Goal: Task Accomplishment & Management: Use online tool/utility

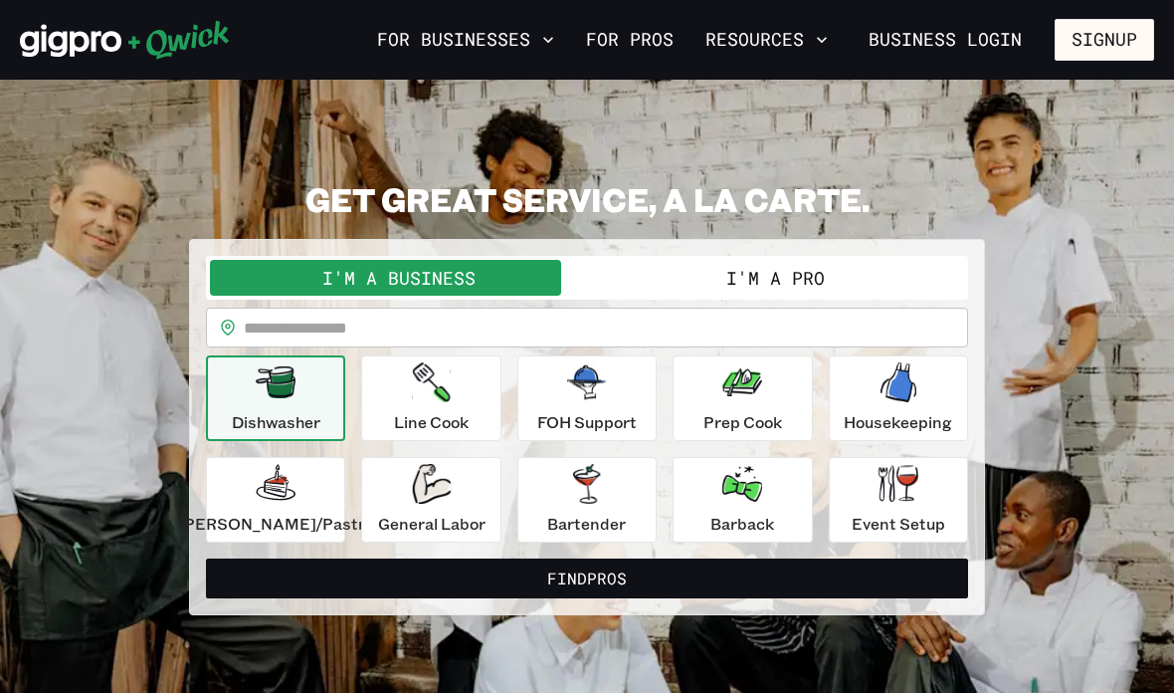
click at [560, 330] on input "text" at bounding box center [606, 328] width 724 height 40
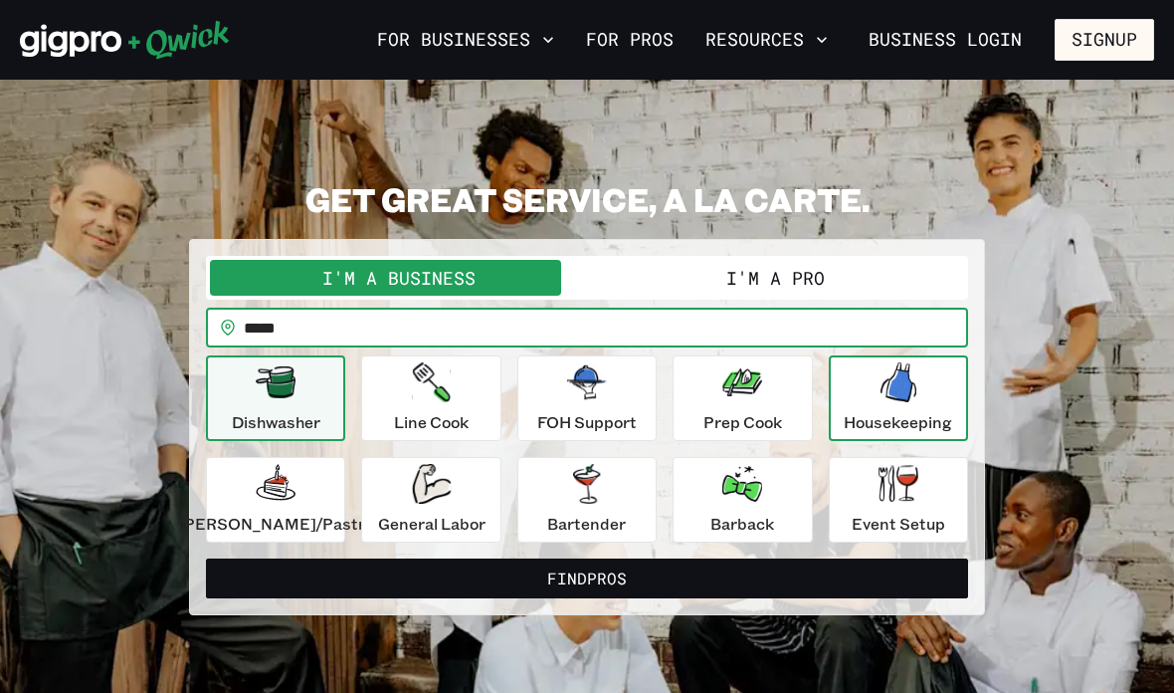
type input "*****"
click at [883, 386] on icon "button" at bounding box center [899, 382] width 36 height 40
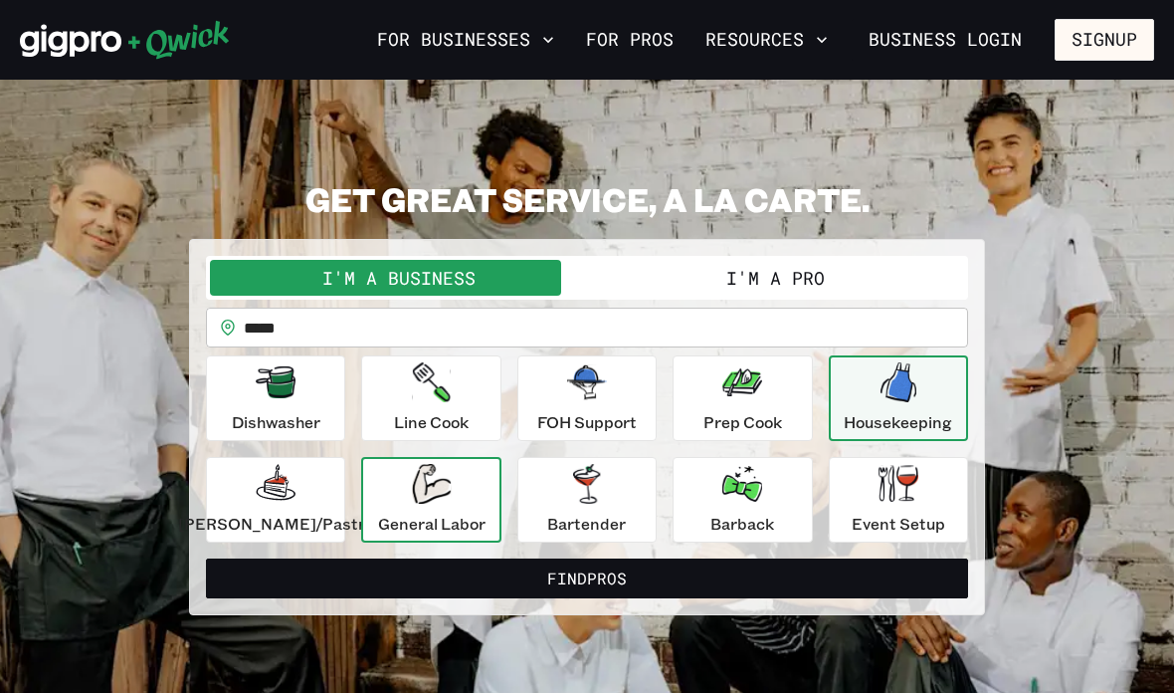
click at [486, 514] on p "General Labor" at bounding box center [431, 524] width 107 height 24
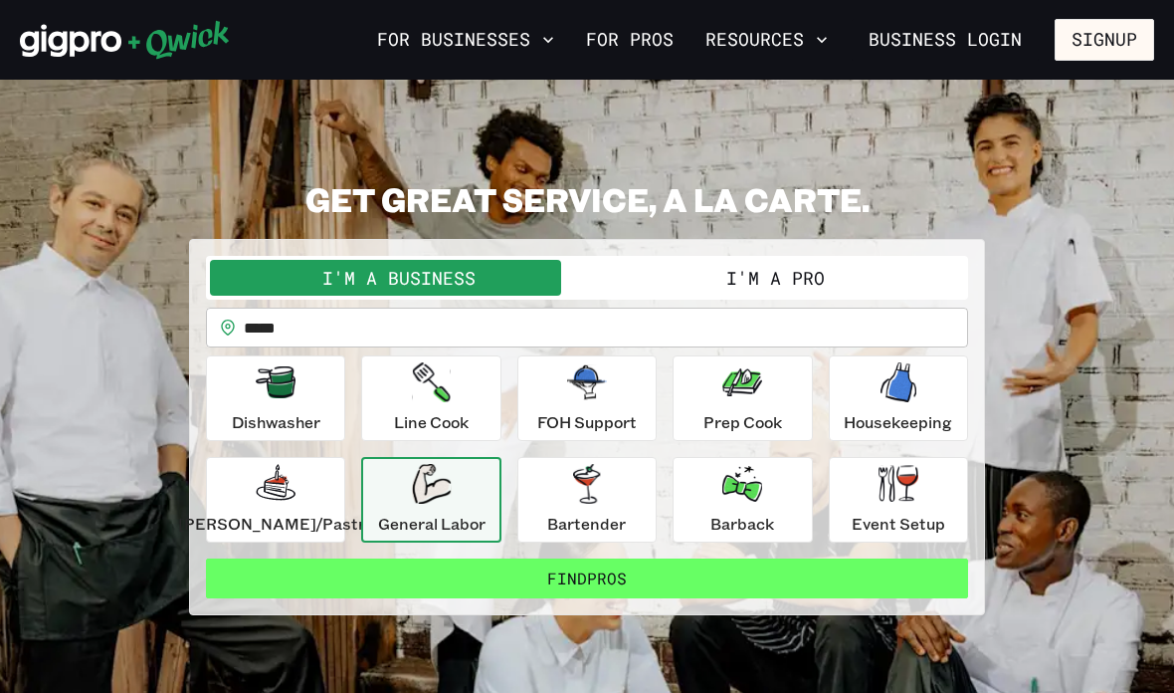
click at [737, 594] on button "Find Pros" at bounding box center [587, 578] width 762 height 40
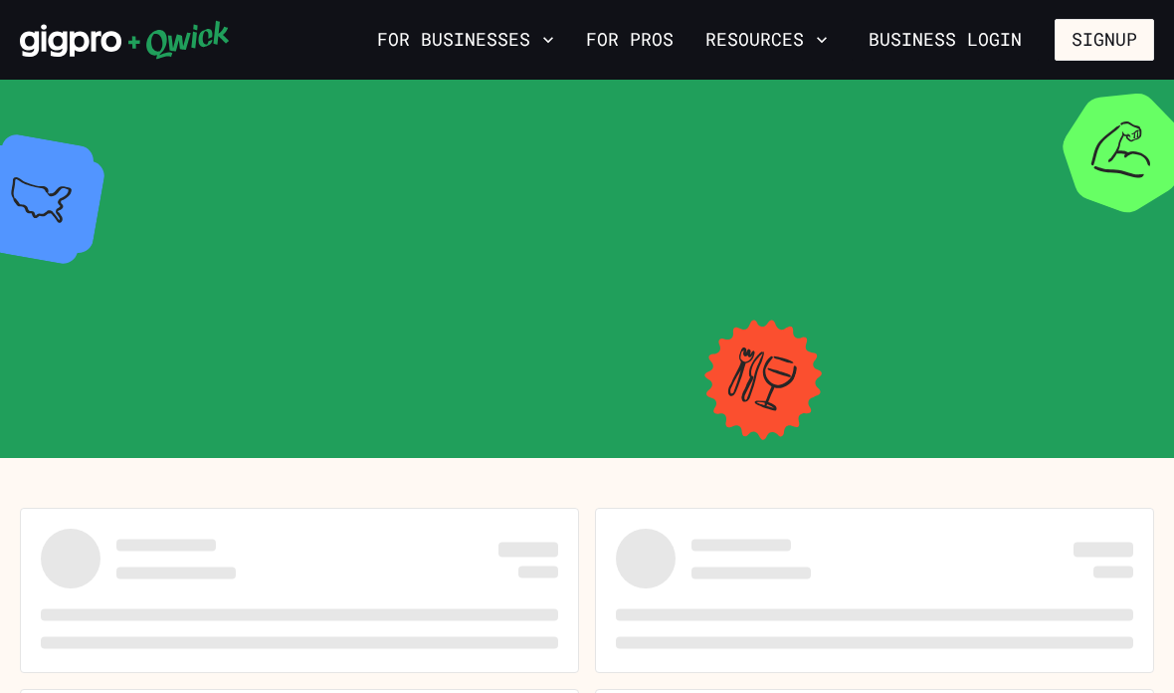
scroll to position [80, 0]
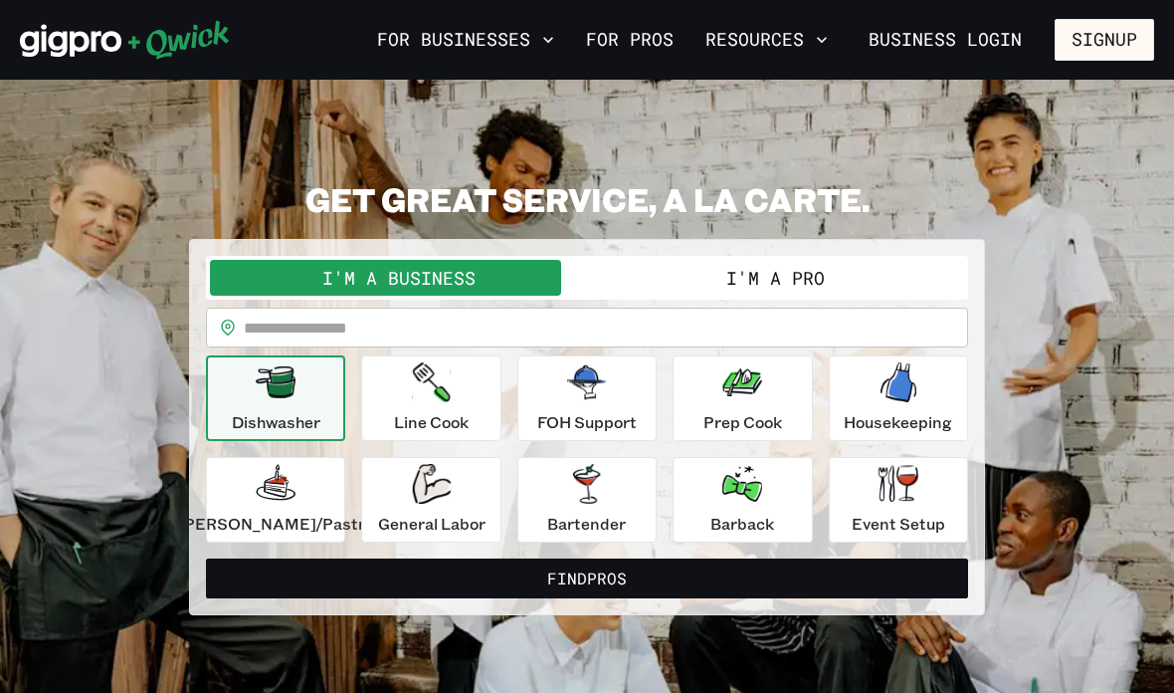
click at [843, 278] on button "I'm a Pro" at bounding box center [775, 278] width 377 height 36
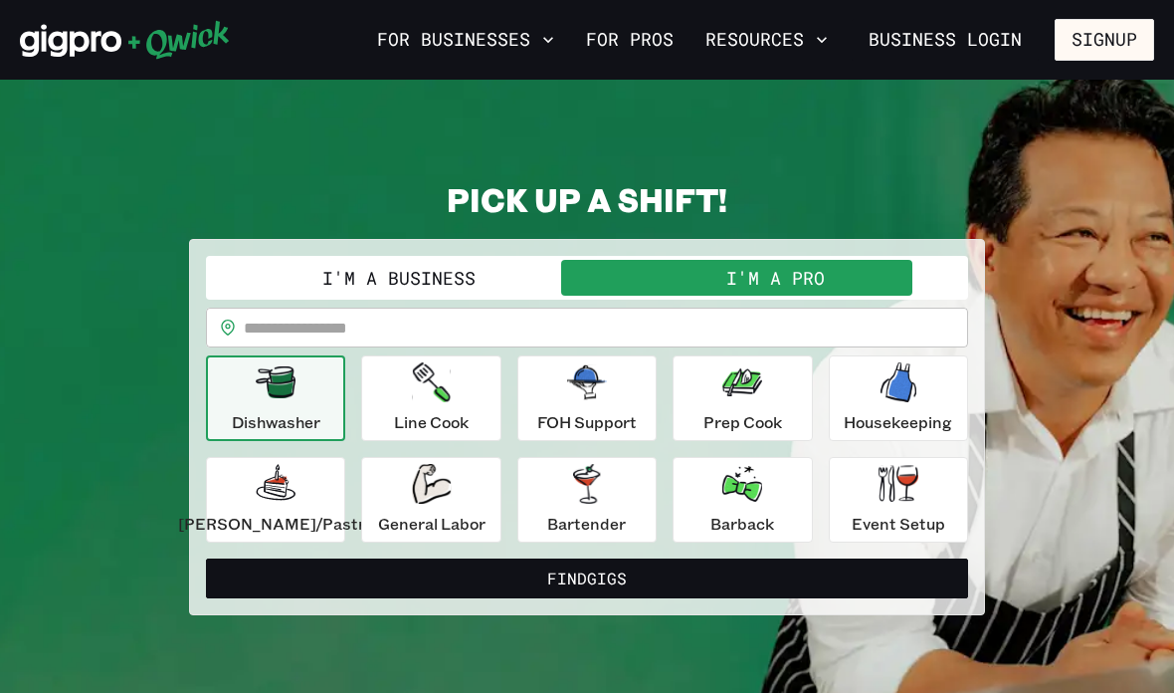
click at [764, 324] on input "text" at bounding box center [606, 328] width 724 height 40
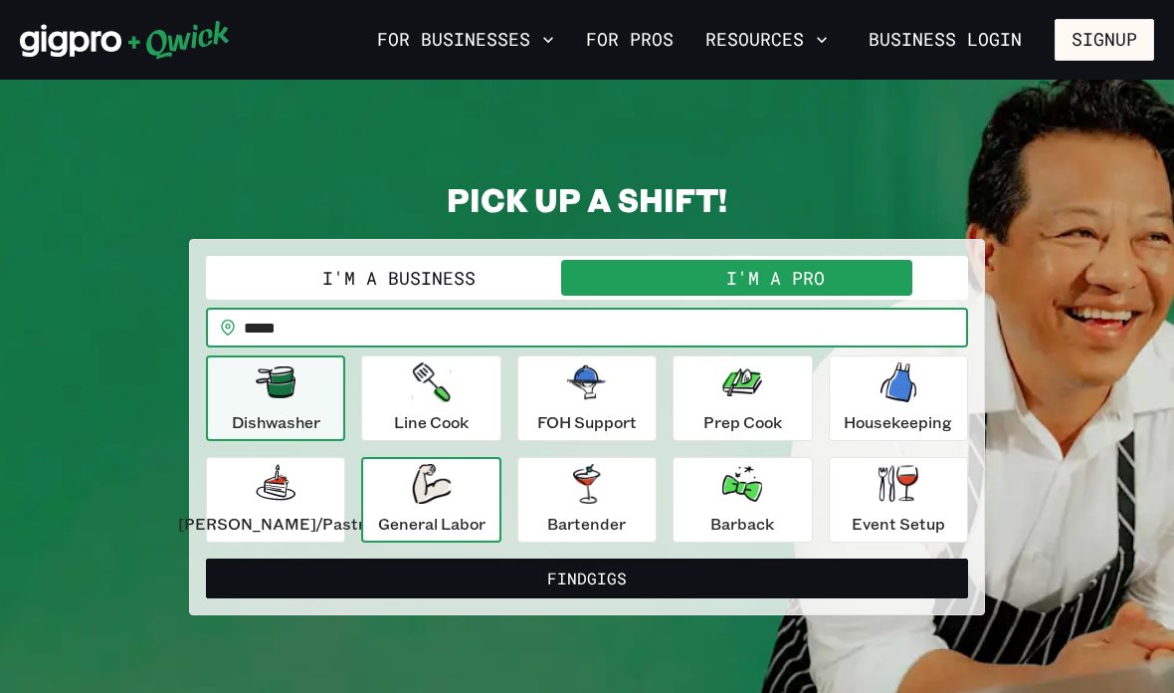
type input "*****"
click at [486, 499] on div "General Labor" at bounding box center [431, 500] width 107 height 72
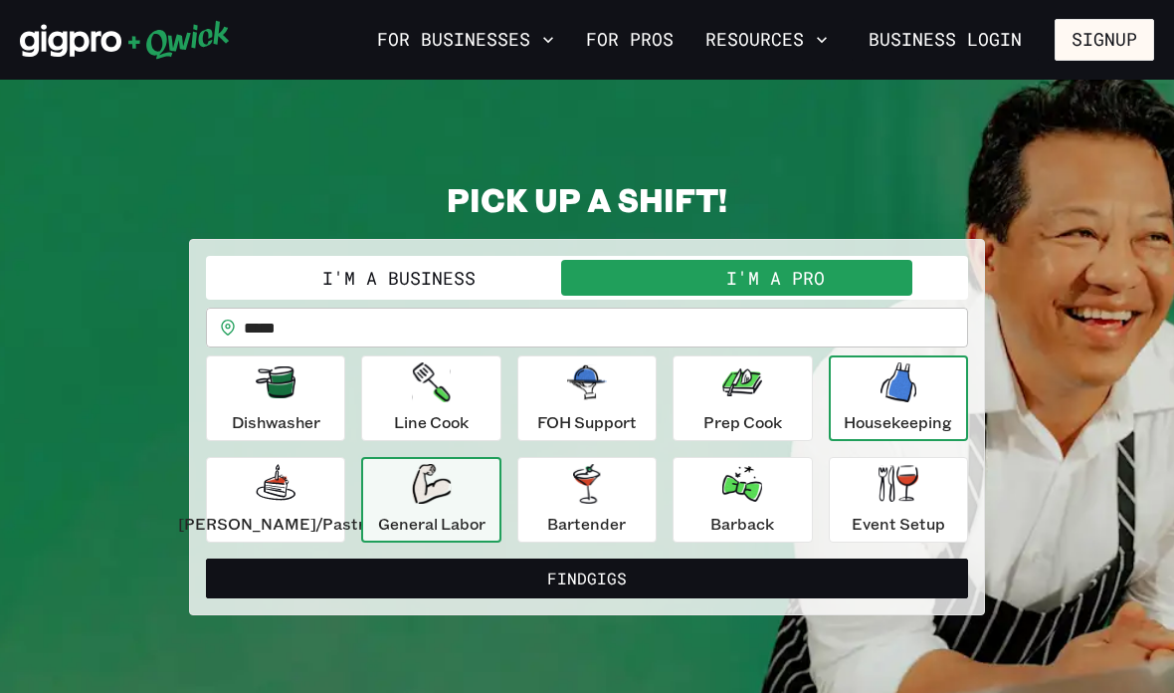
click at [889, 408] on div "Housekeeping" at bounding box center [898, 398] width 108 height 72
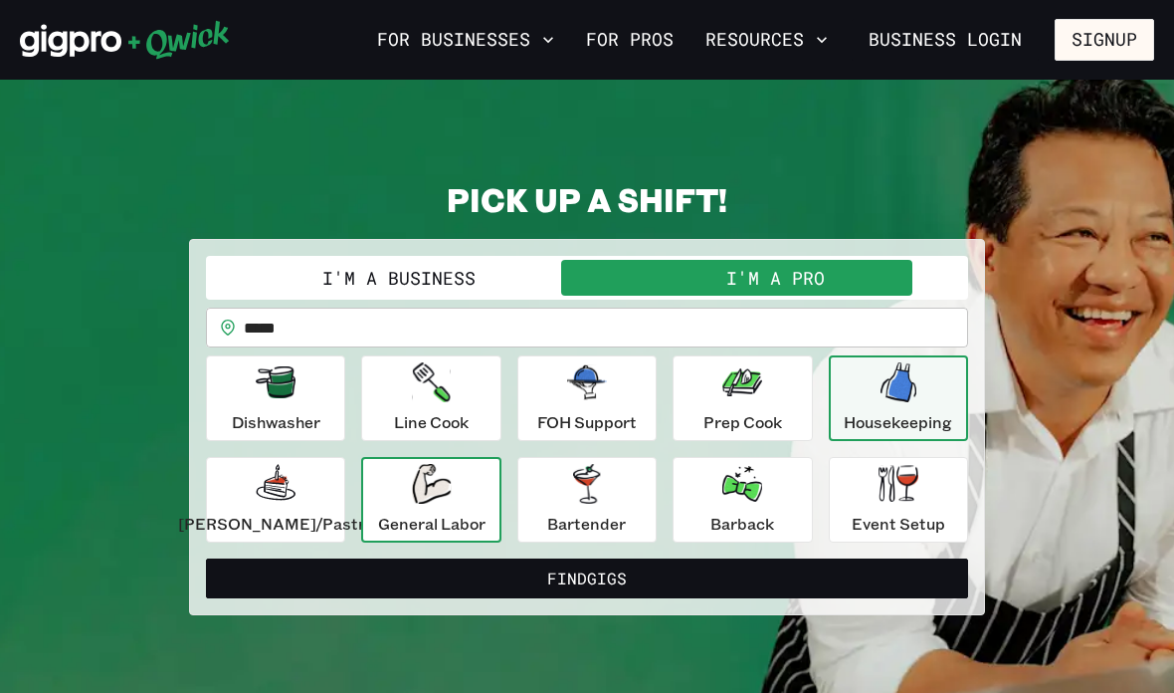
click at [486, 508] on div "General Labor" at bounding box center [431, 500] width 107 height 72
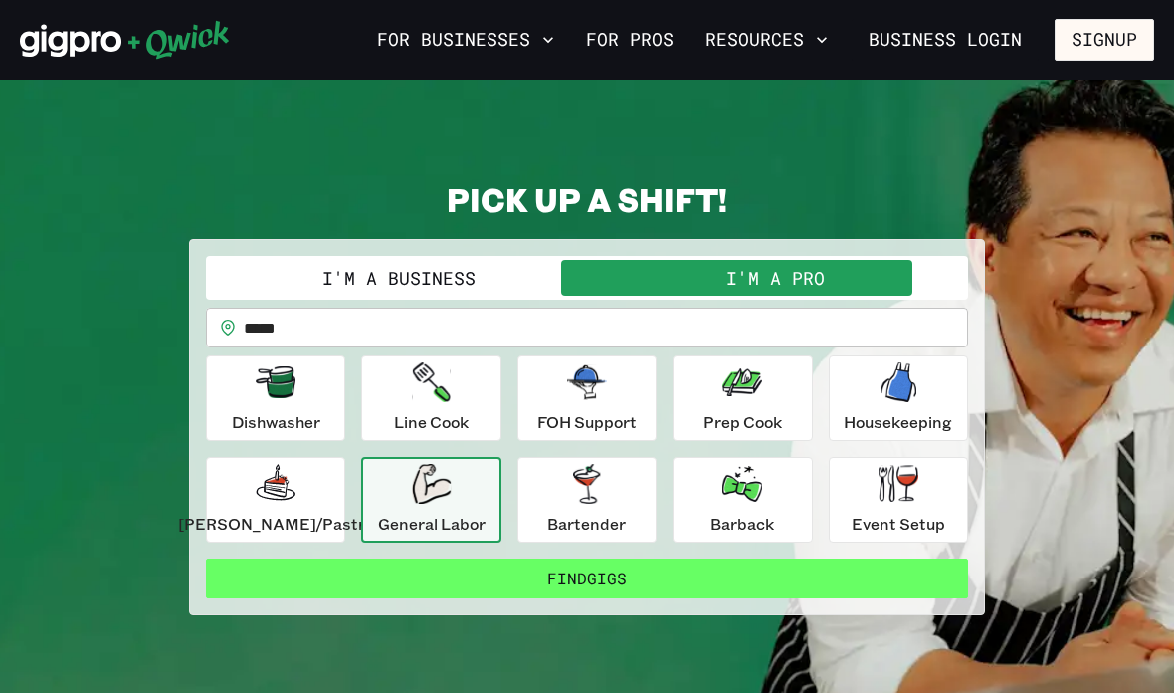
click at [672, 595] on button "Find Gigs" at bounding box center [587, 578] width 762 height 40
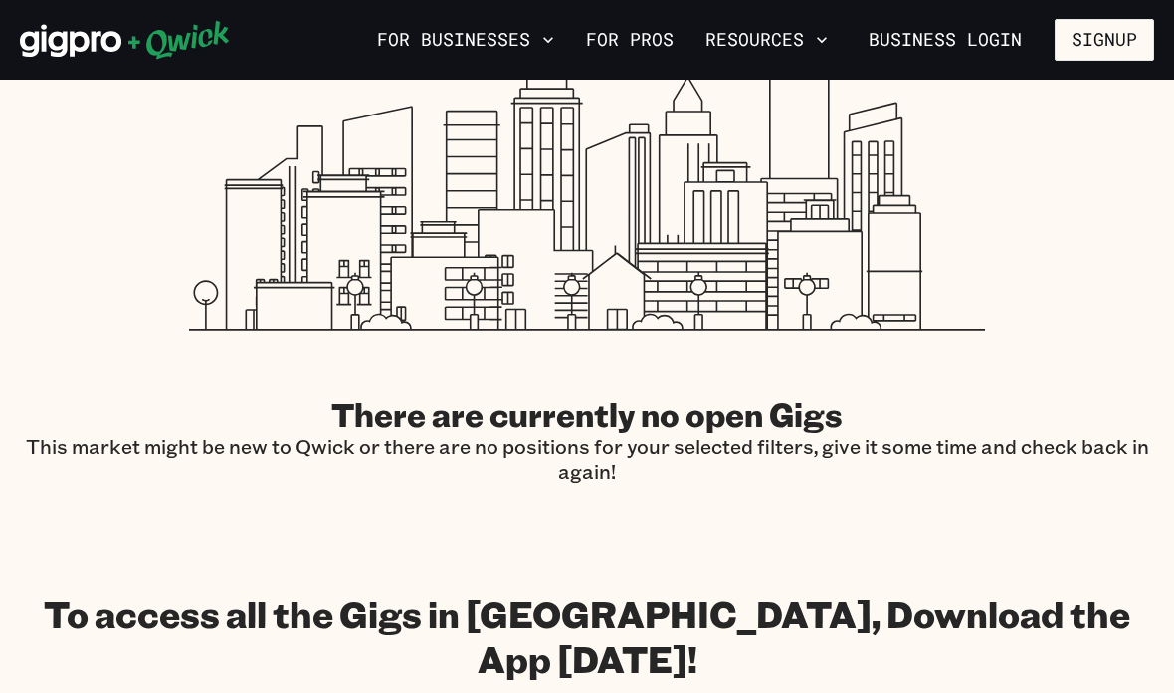
scroll to position [524, 0]
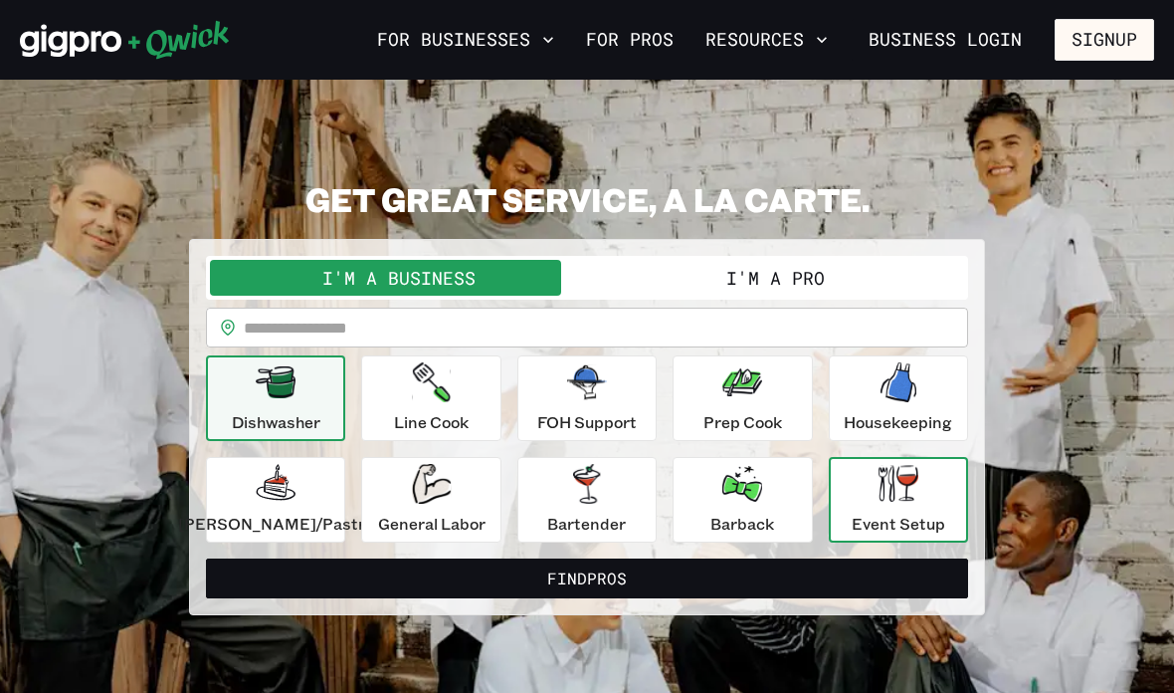
click at [897, 513] on p "Event Setup" at bounding box center [899, 524] width 94 height 24
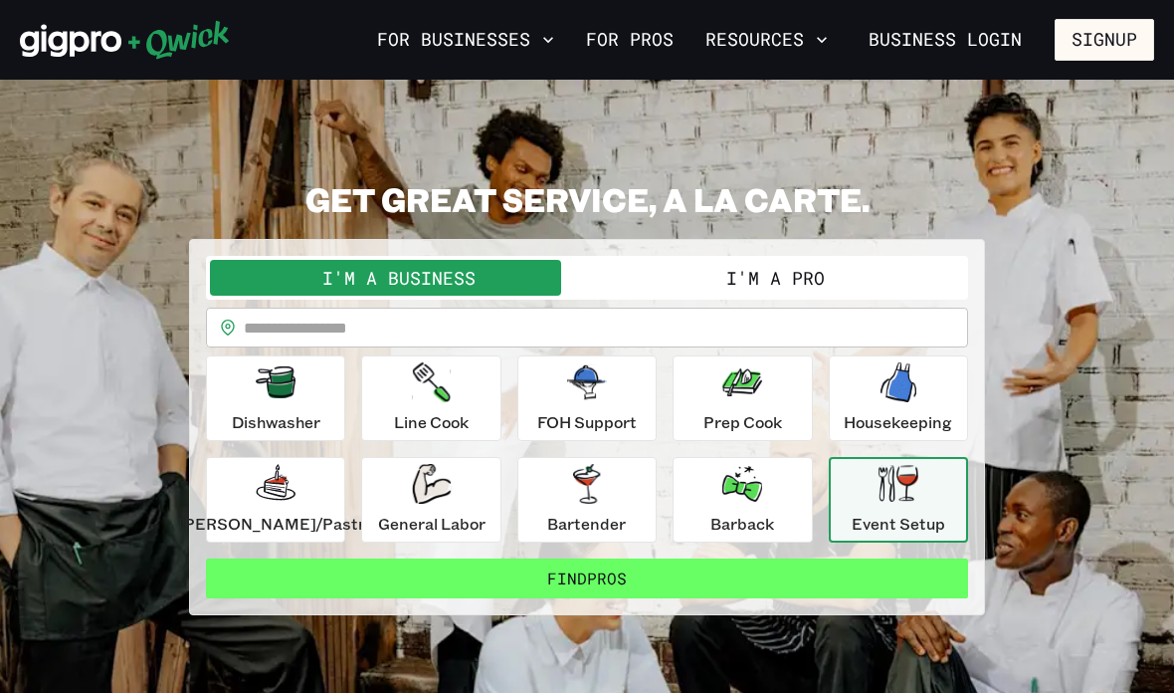
click at [749, 585] on button "Find Pros" at bounding box center [587, 578] width 762 height 40
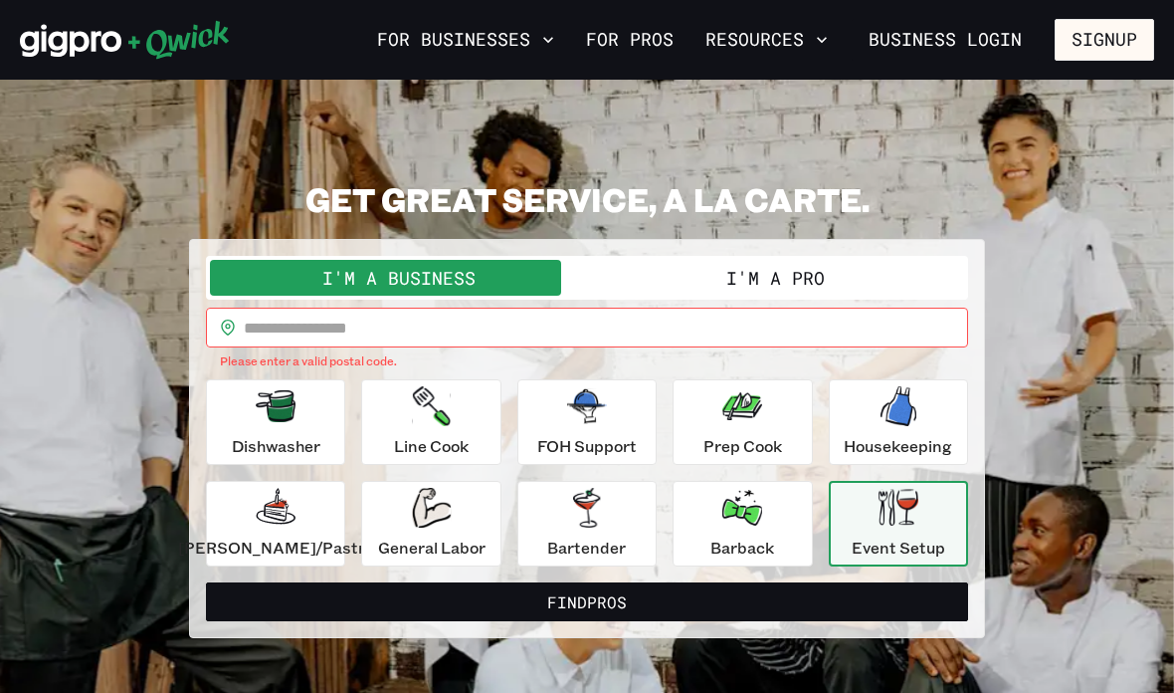
click at [703, 343] on input "text" at bounding box center [606, 328] width 724 height 40
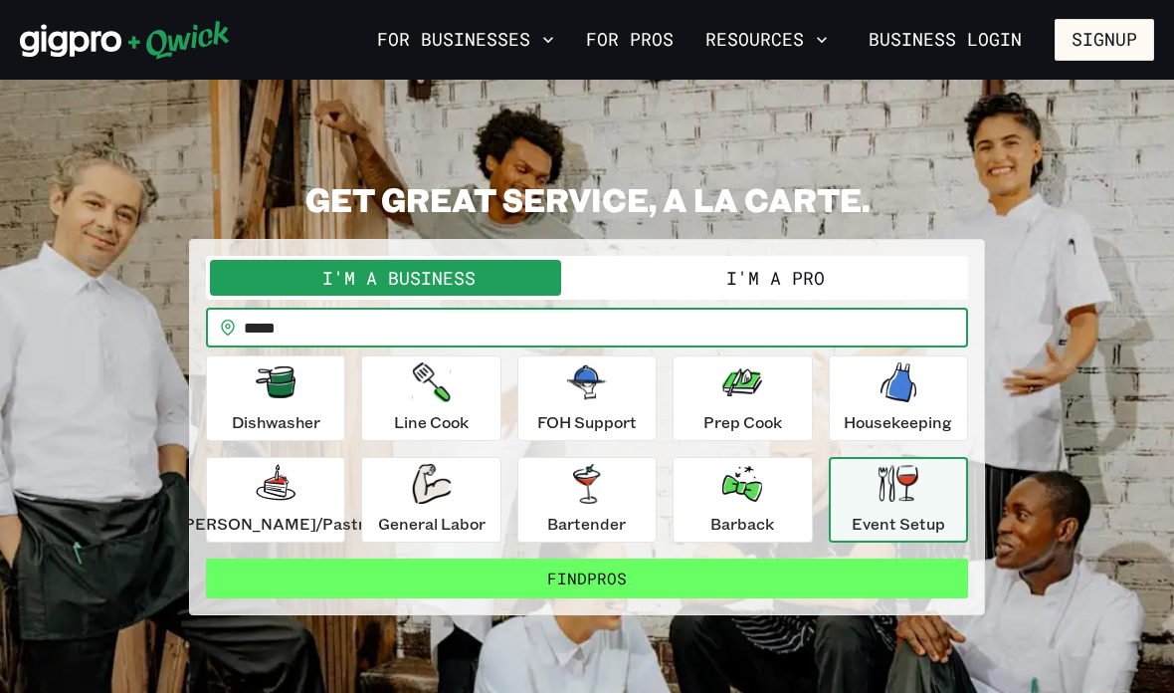
type input "*****"
click at [713, 581] on button "Find Pros" at bounding box center [587, 578] width 762 height 40
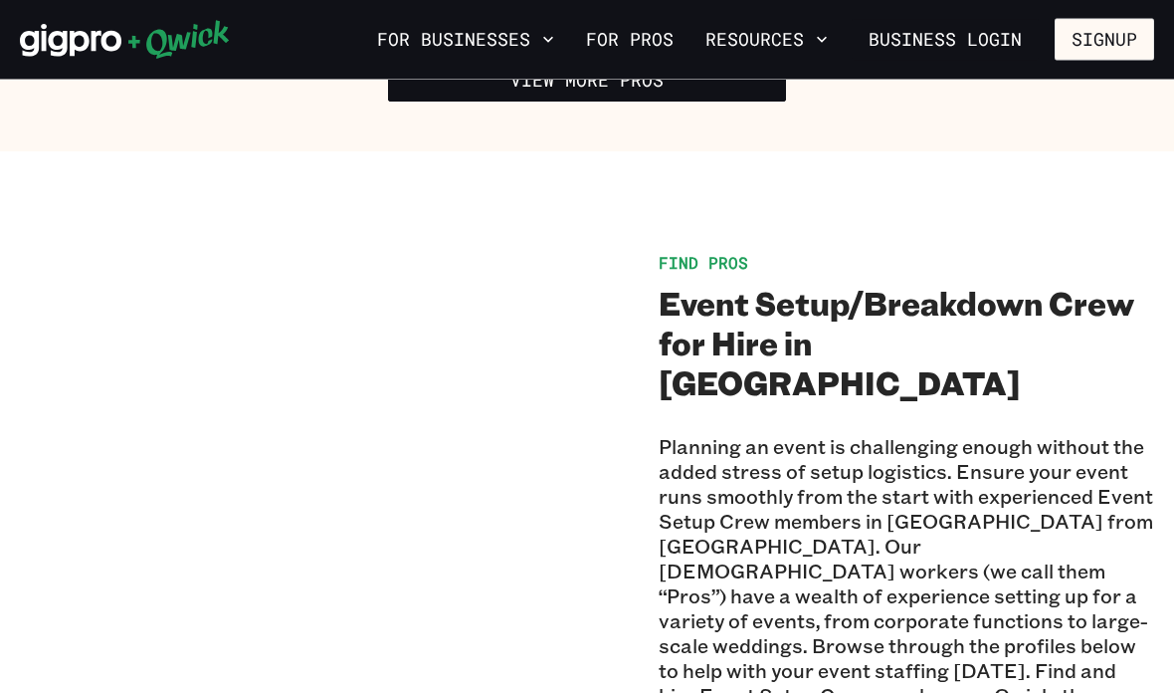
scroll to position [813, 0]
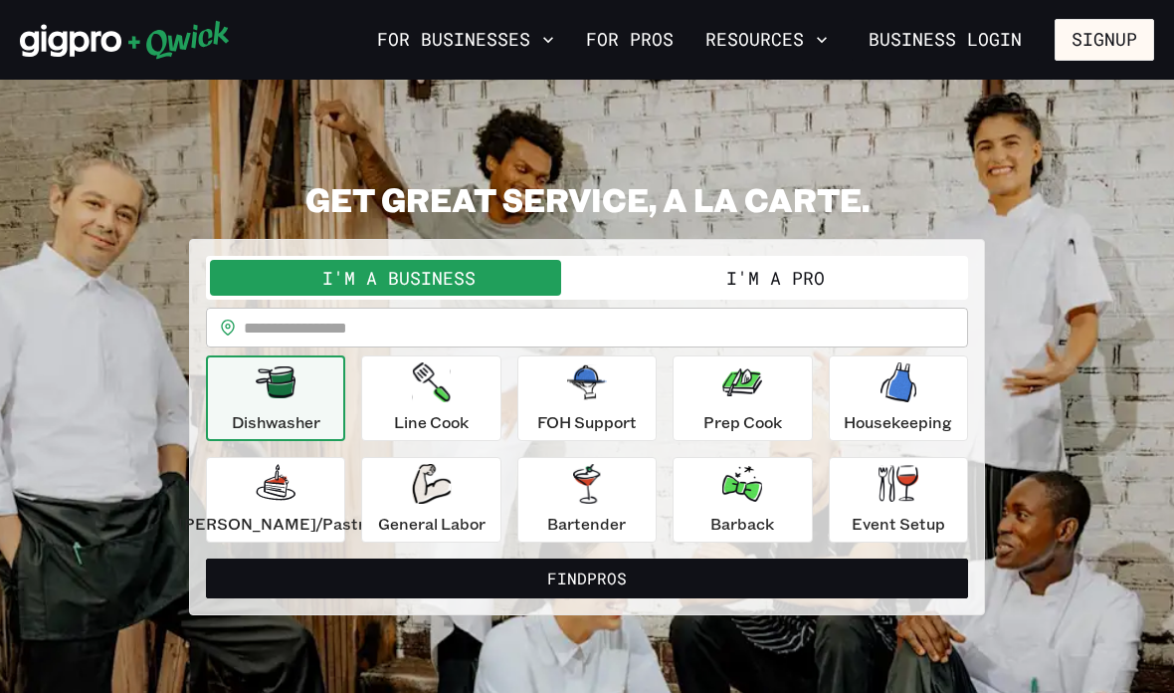
click at [829, 267] on button "I'm a Pro" at bounding box center [775, 278] width 377 height 36
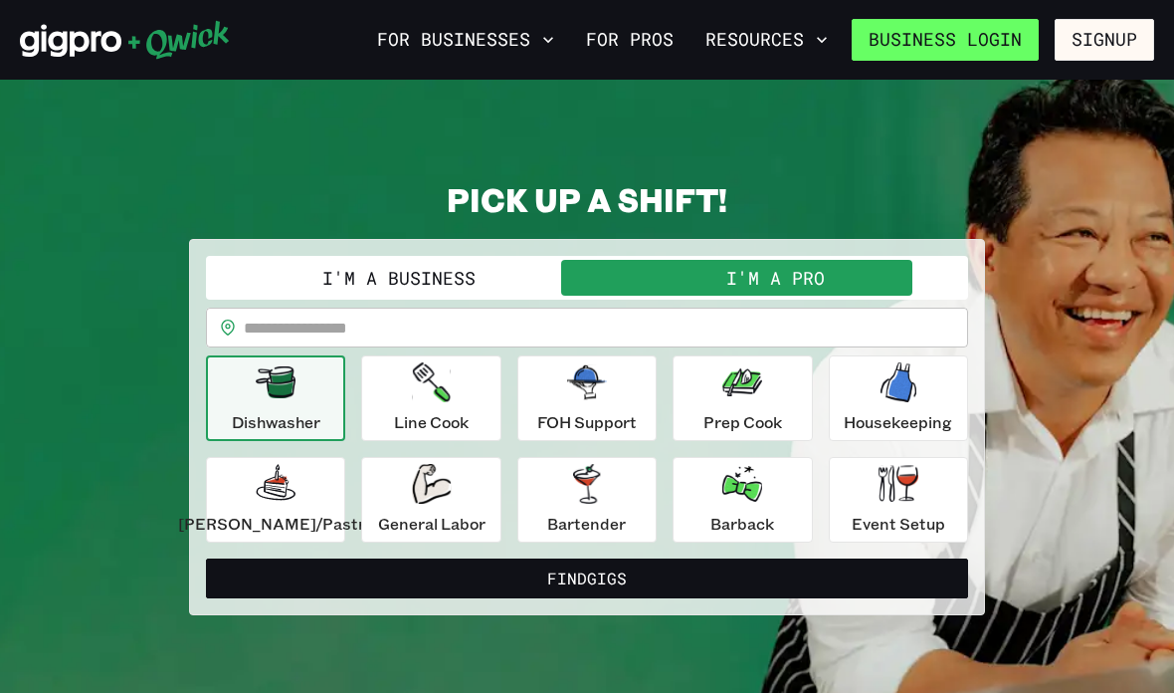
click at [1002, 38] on link "Business Login" at bounding box center [945, 40] width 187 height 42
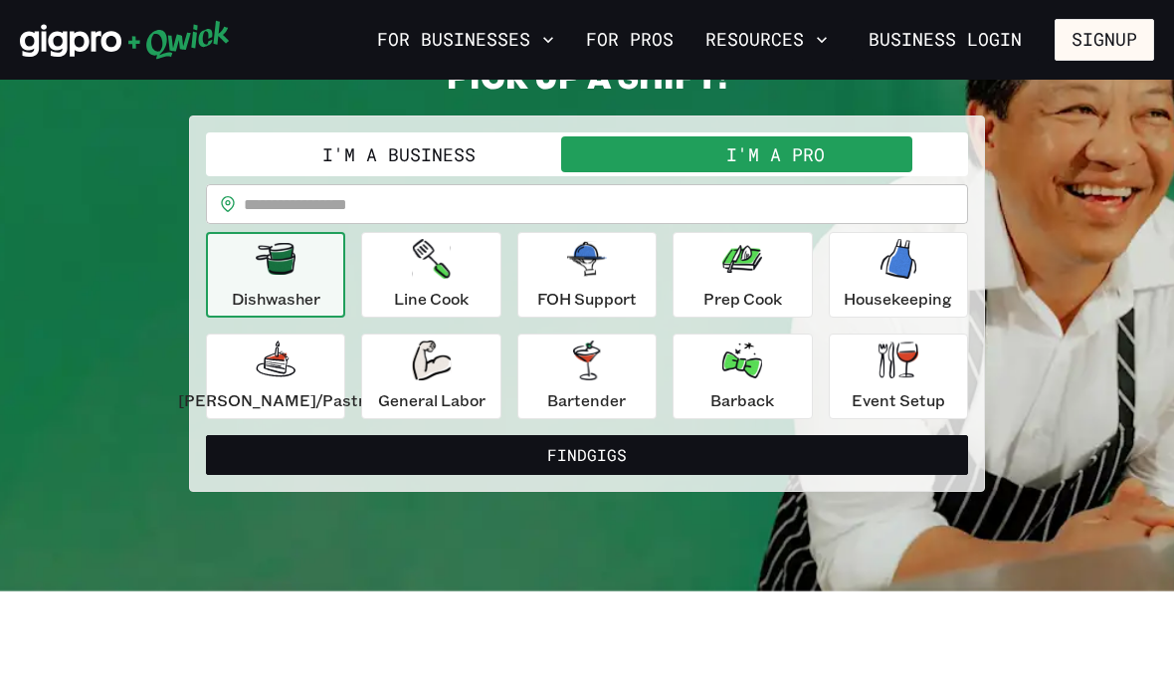
click at [806, 169] on button "I'm a Pro" at bounding box center [775, 154] width 377 height 36
click at [813, 176] on div "**********" at bounding box center [587, 275] width 762 height 287
click at [798, 152] on button "I'm a Pro" at bounding box center [775, 154] width 377 height 36
click at [742, 200] on input "text" at bounding box center [606, 204] width 724 height 40
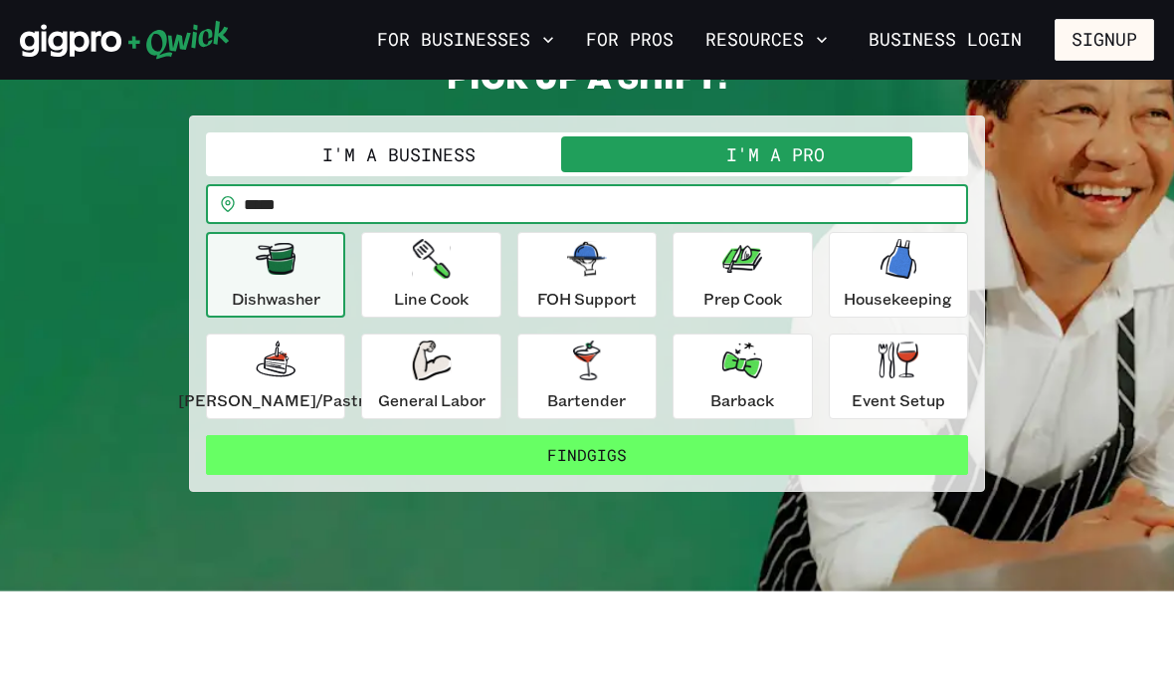
type input "*****"
click at [689, 456] on button "Find Gigs" at bounding box center [587, 455] width 762 height 40
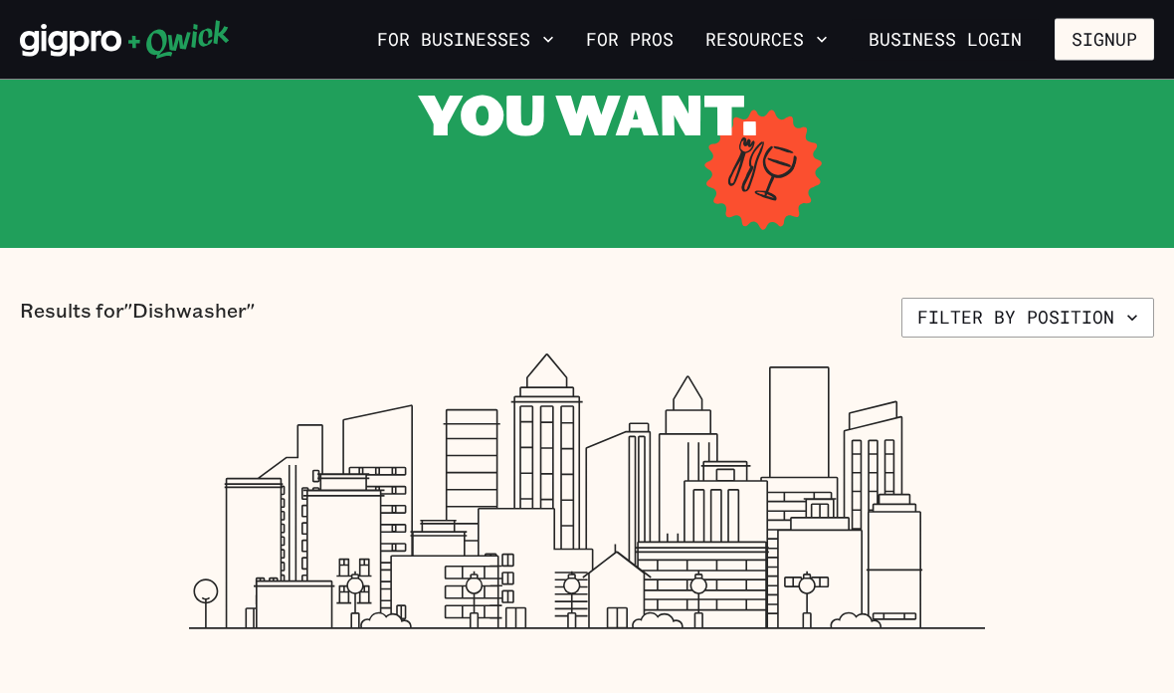
scroll to position [247, 0]
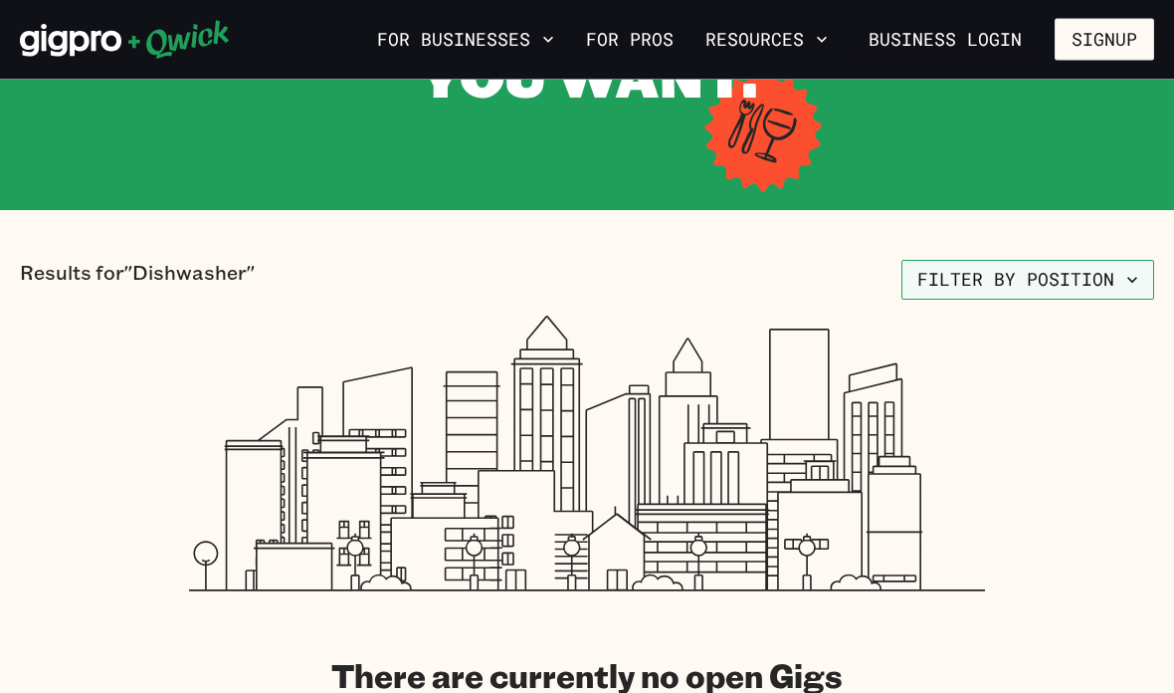
click at [1052, 277] on button "Filter by position" at bounding box center [1028, 281] width 253 height 40
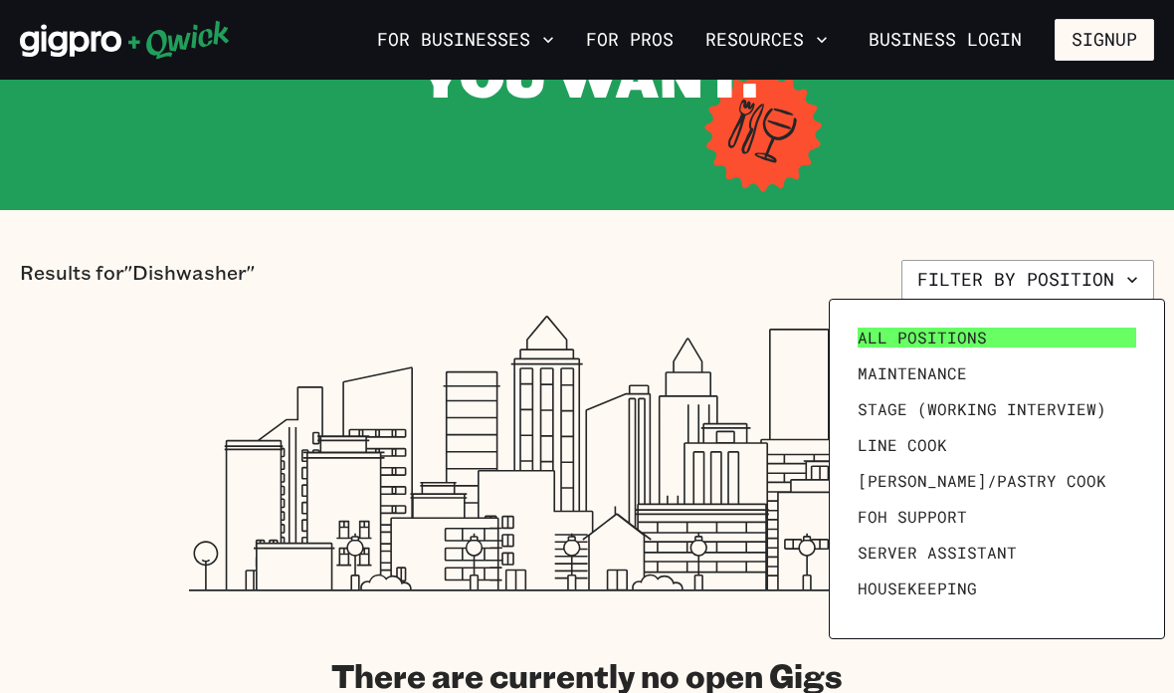
click at [938, 339] on span "All Positions" at bounding box center [922, 337] width 129 height 20
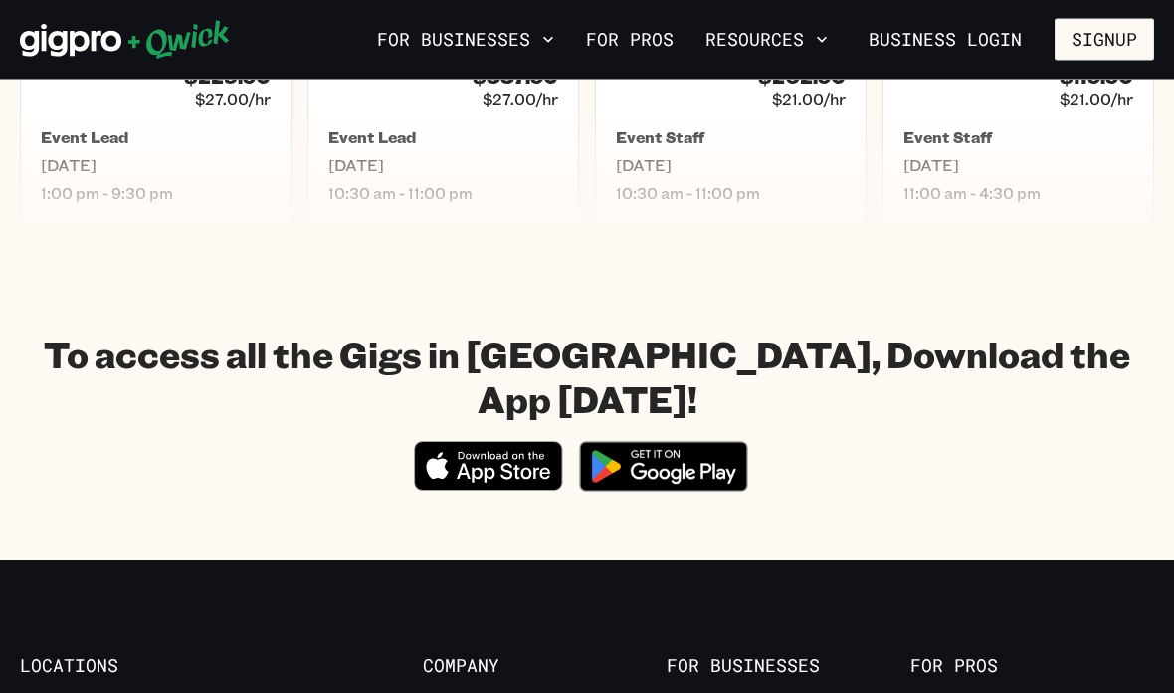
scroll to position [1268, 0]
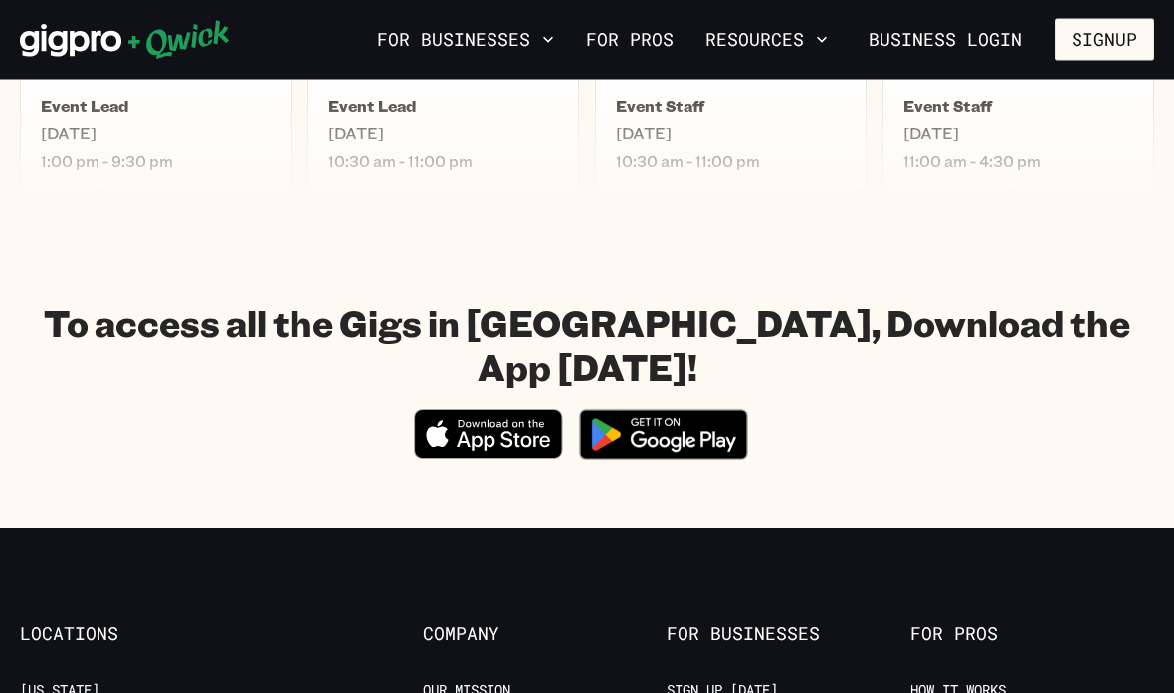
click at [500, 412] on icon "Download on the App Store" at bounding box center [488, 436] width 146 height 48
